Goal: Navigation & Orientation: Find specific page/section

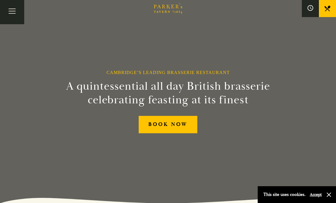
click at [331, 5] on link at bounding box center [327, 8] width 17 height 17
click at [11, 13] on button "Toggle navigation" at bounding box center [12, 12] width 24 height 24
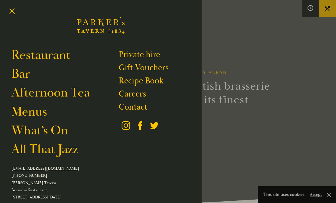
click at [25, 114] on link "Menus" at bounding box center [29, 112] width 36 height 16
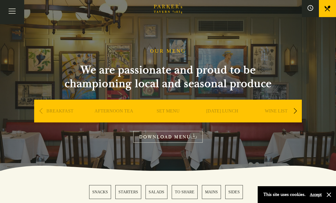
click at [195, 134] on icon at bounding box center [194, 135] width 6 height 5
click at [13, 12] on button "Toggle navigation" at bounding box center [12, 12] width 24 height 24
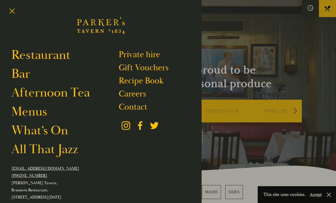
click at [23, 72] on link "Bar" at bounding box center [20, 74] width 19 height 16
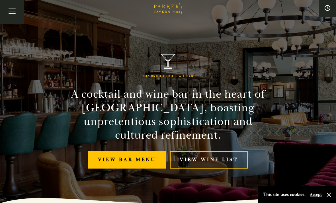
click at [139, 162] on link "View bar menu" at bounding box center [126, 159] width 77 height 17
